Goal: Task Accomplishment & Management: Use online tool/utility

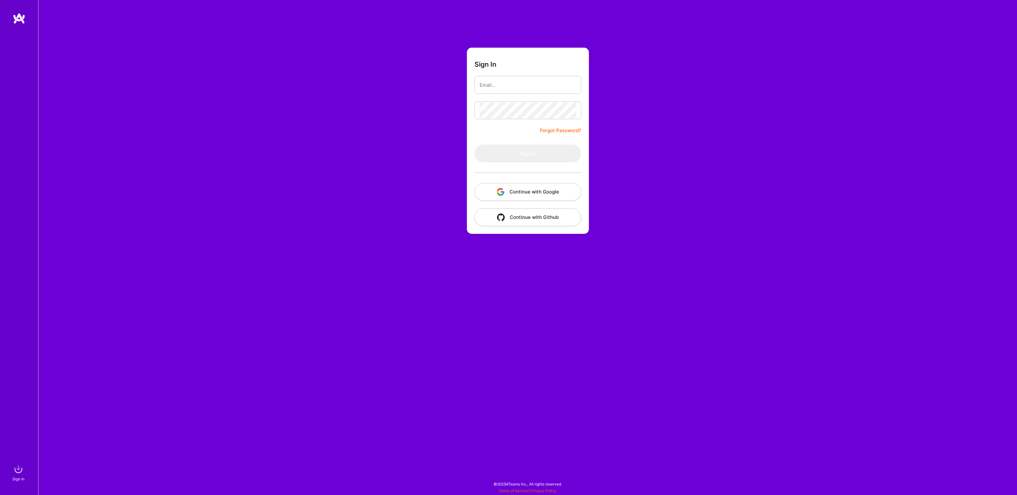
click at [533, 188] on button "Continue with Google" at bounding box center [528, 192] width 107 height 18
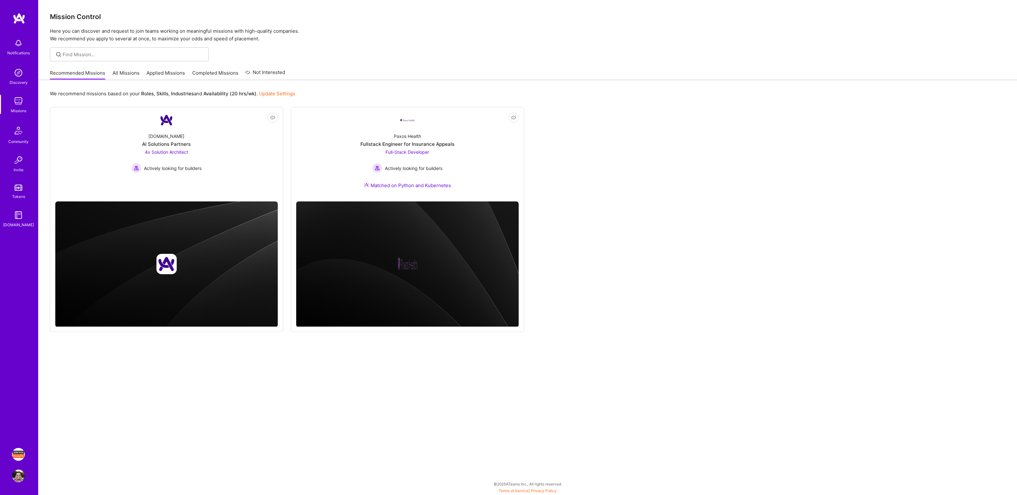
click at [18, 453] on img at bounding box center [18, 454] width 13 height 13
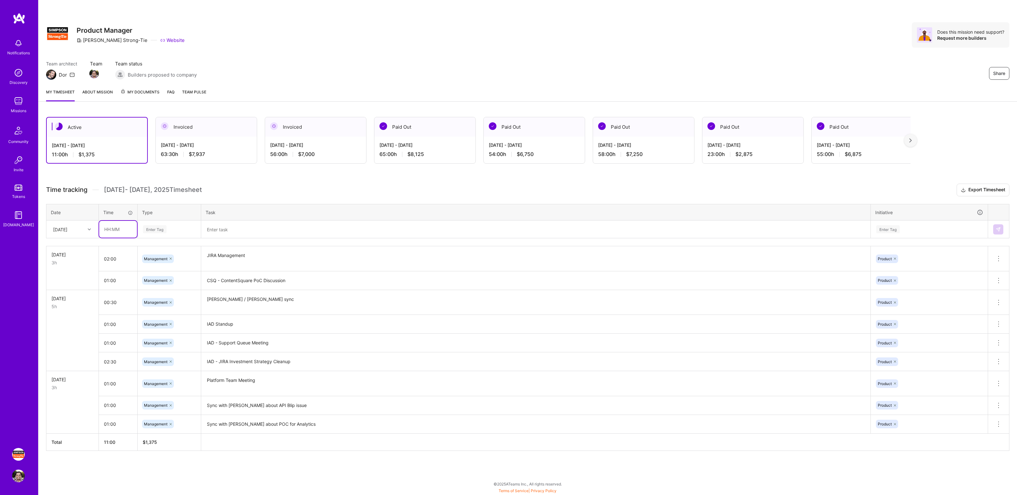
click at [120, 232] on input "text" at bounding box center [118, 229] width 38 height 17
type input "02:00"
type input "mana"
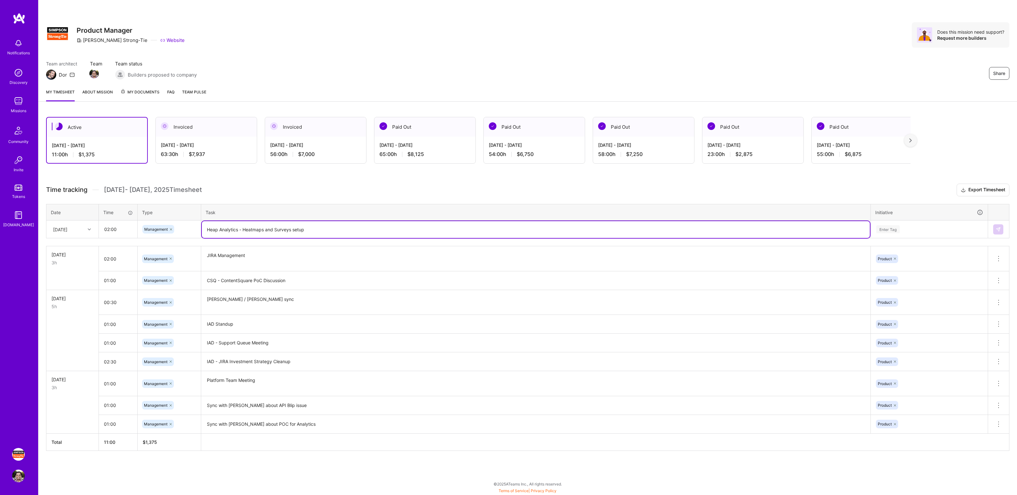
type textarea "Heap Analytics - Heatmaps and Surveys setup"
click at [911, 225] on div "Enter Tag" at bounding box center [929, 229] width 107 height 8
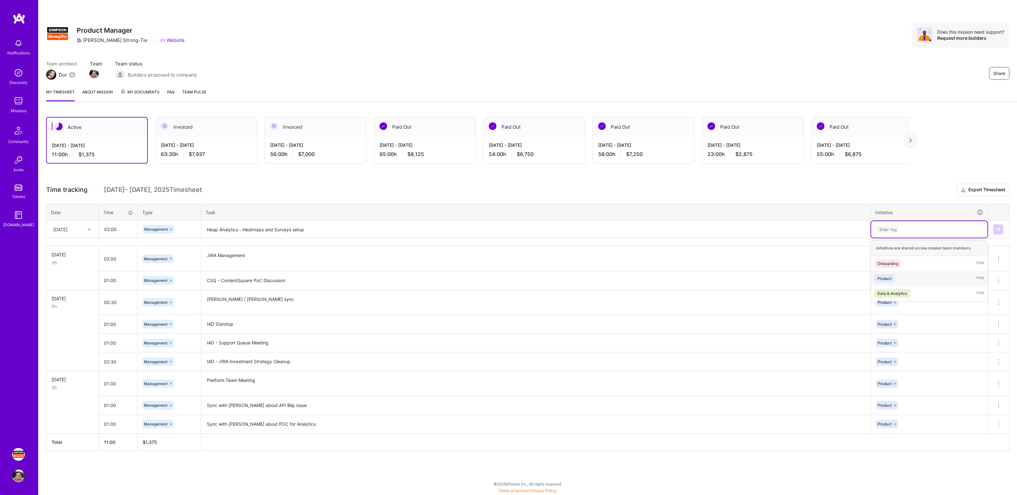
click at [899, 279] on div "Product Hide" at bounding box center [929, 278] width 116 height 15
click at [1001, 225] on button at bounding box center [998, 229] width 10 height 10
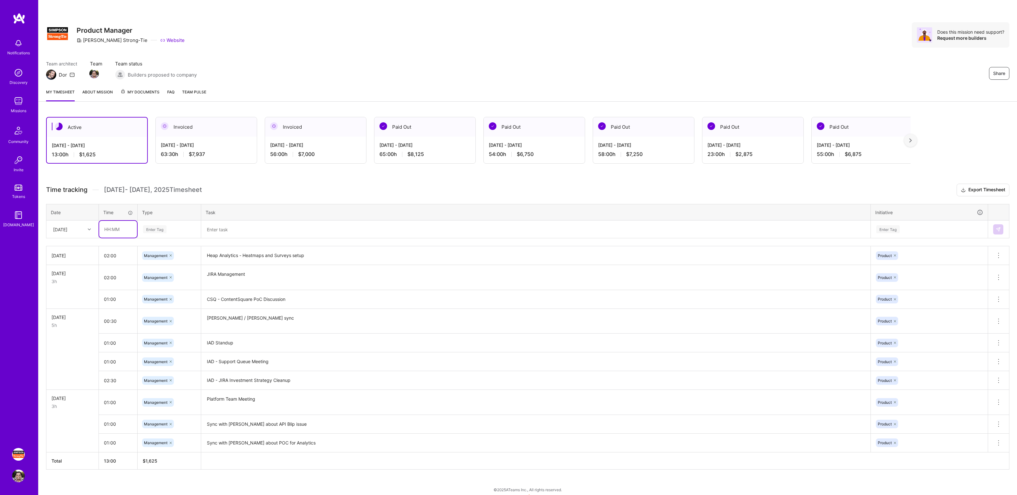
click at [119, 229] on input "text" at bounding box center [118, 229] width 38 height 17
type input "01:00"
type input "mana"
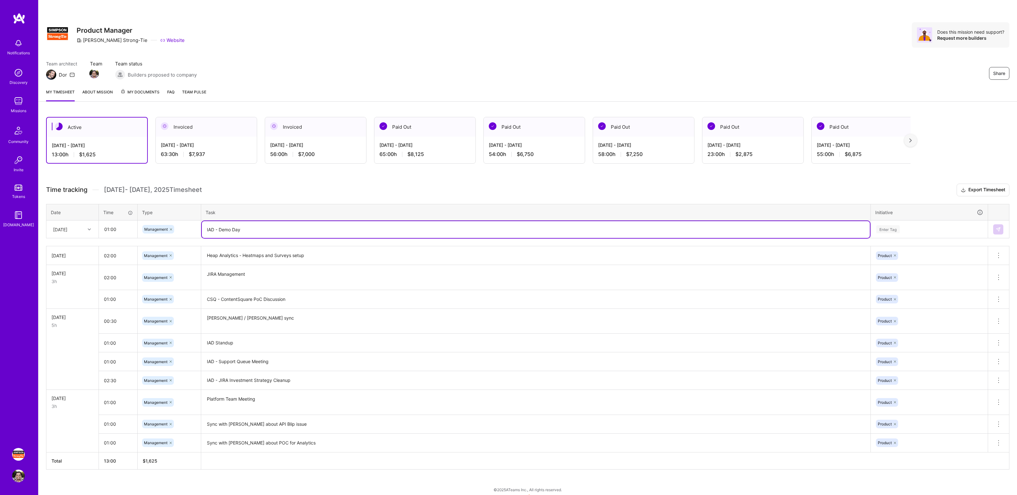
type textarea "IAD - Demo Day"
click at [903, 230] on div "Enter Tag" at bounding box center [929, 229] width 107 height 8
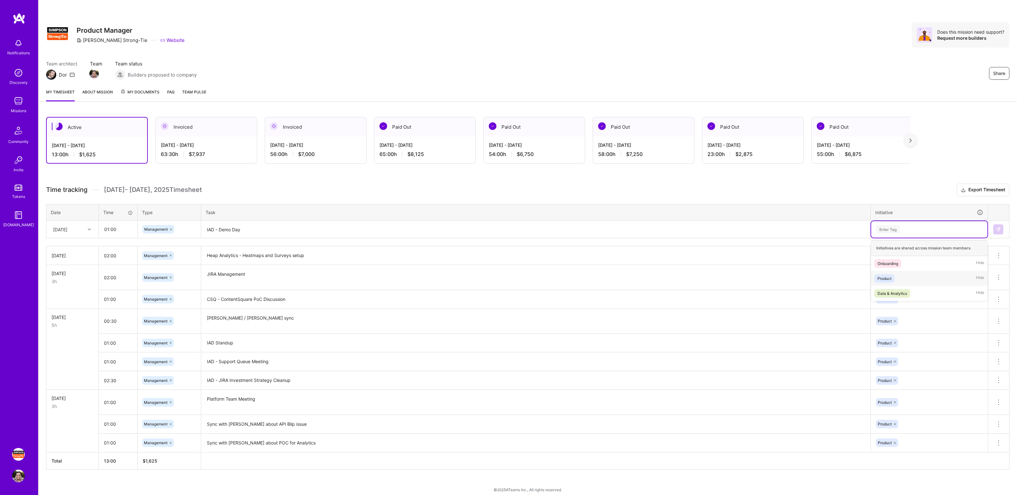
click at [911, 279] on div "Product Hide" at bounding box center [929, 278] width 116 height 15
click at [999, 227] on img at bounding box center [998, 229] width 5 height 5
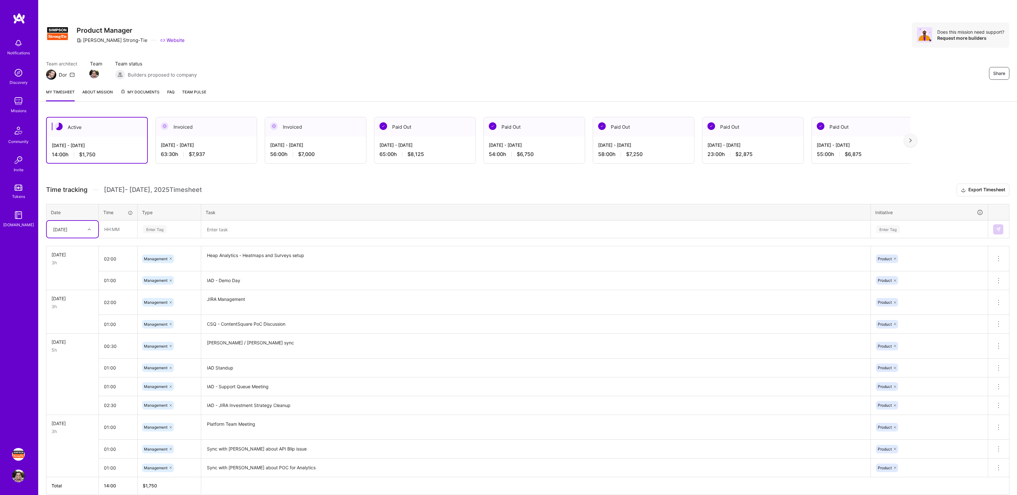
click at [265, 172] on div "Active [DATE] - [DATE] 14:00 h $1,750 Invoiced [DATE] - [DATE] 63:30 h $7,937 I…" at bounding box center [527, 317] width 979 height 416
click at [275, 178] on div "Active [DATE] - [DATE] 14:00 h $1,750 Invoiced [DATE] - [DATE] 63:30 h $7,937 I…" at bounding box center [527, 317] width 979 height 416
click at [130, 227] on input "text" at bounding box center [118, 229] width 38 height 17
type input "01:00"
type input "manage"
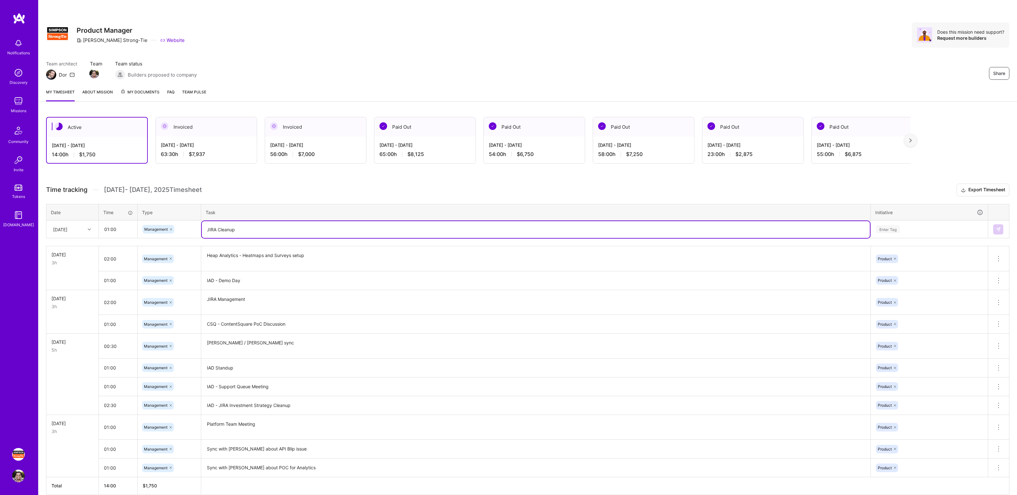
type textarea "JIRA Cleanup"
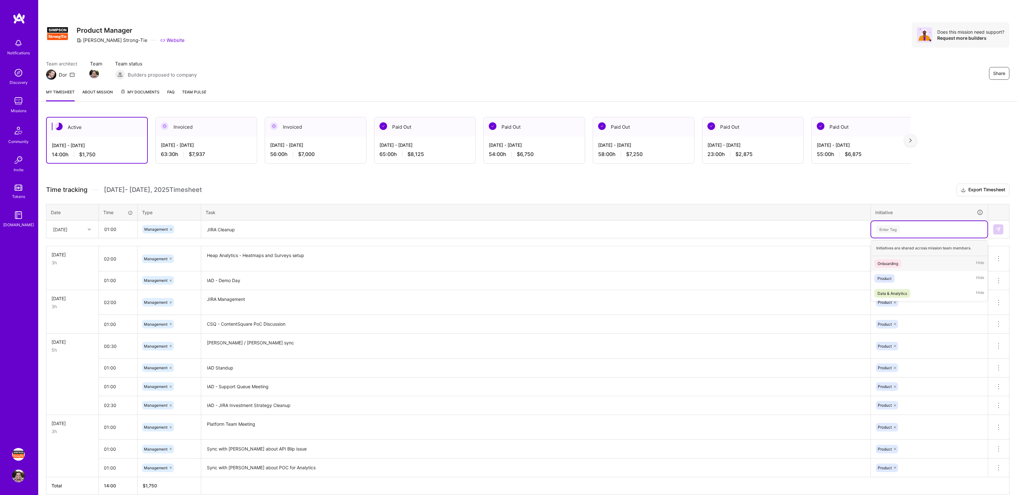
click at [907, 225] on div "Enter Tag" at bounding box center [929, 229] width 107 height 8
click at [892, 278] on span "Product" at bounding box center [884, 278] width 20 height 9
click at [996, 232] on button at bounding box center [998, 229] width 10 height 10
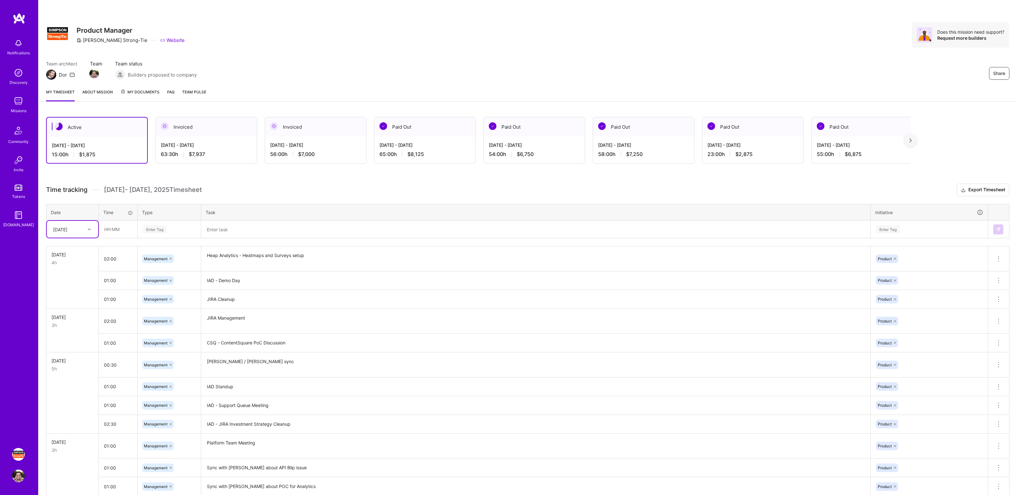
click at [303, 181] on div "Active [DATE] - [DATE] 15:00 h $1,875 Invoiced [DATE] - [DATE] 63:30 h $7,937 I…" at bounding box center [527, 326] width 979 height 435
click at [329, 183] on div "Active [DATE] - [DATE] 15:00 h $1,875 Invoiced [DATE] - [DATE] 63:30 h $7,937 I…" at bounding box center [527, 326] width 979 height 435
click at [768, 49] on div "Share Product Manager [PERSON_NAME]-Tie Website Does this mission need support?…" at bounding box center [527, 42] width 979 height 84
click at [691, 59] on div "Share Product Manager [PERSON_NAME]-Tie Website Does this mission need support?…" at bounding box center [527, 42] width 979 height 84
click at [527, 65] on div "Team architect Dor Team Team status Builders proposed to company Share" at bounding box center [527, 69] width 963 height 19
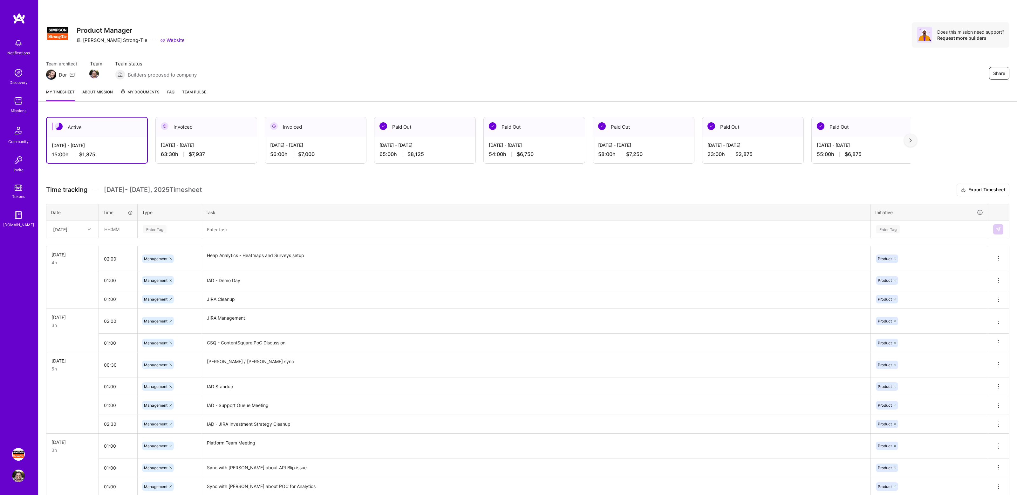
click at [543, 65] on div "Team architect Dor Team Team status Builders proposed to company Share" at bounding box center [527, 69] width 963 height 19
